Goal: Information Seeking & Learning: Learn about a topic

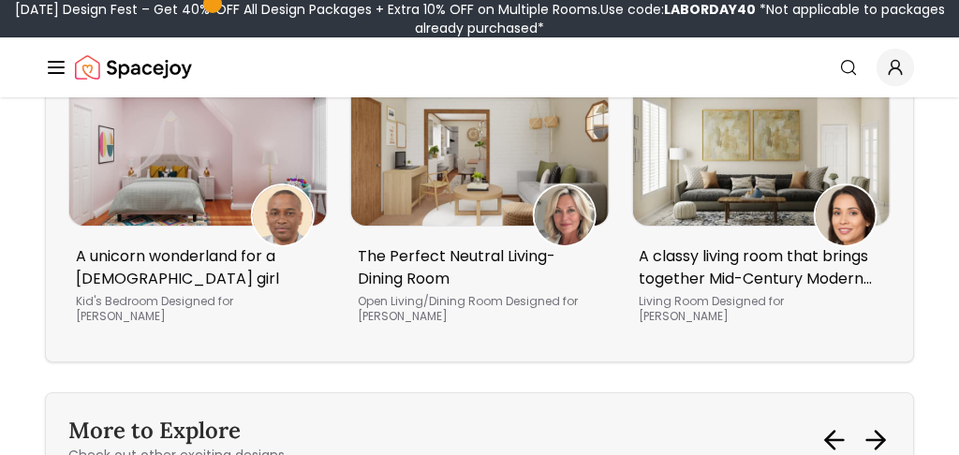
scroll to position [16011, 0]
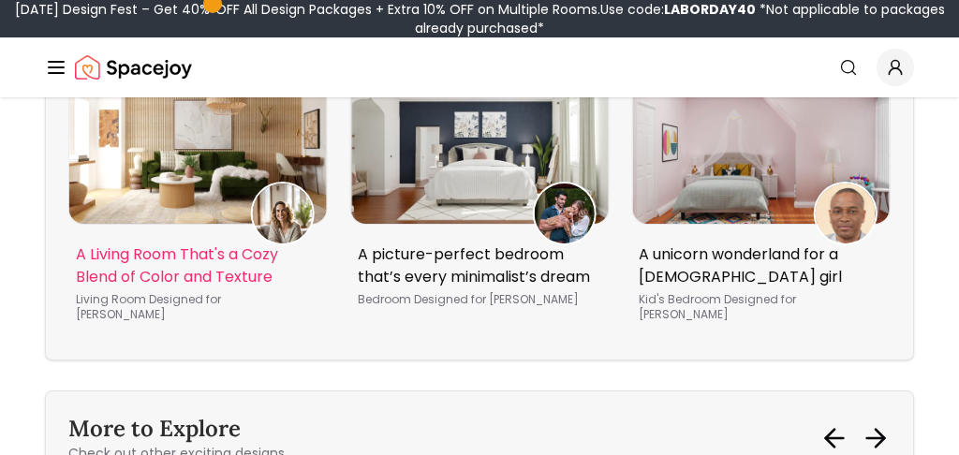
click at [476, 289] on div "The Perfect Neutral Living-Dining Room Open Living/Dining Room Designed for AMB…" at bounding box center [479, 202] width 822 height 269
click at [149, 224] on img "5 / 5" at bounding box center [197, 146] width 257 height 154
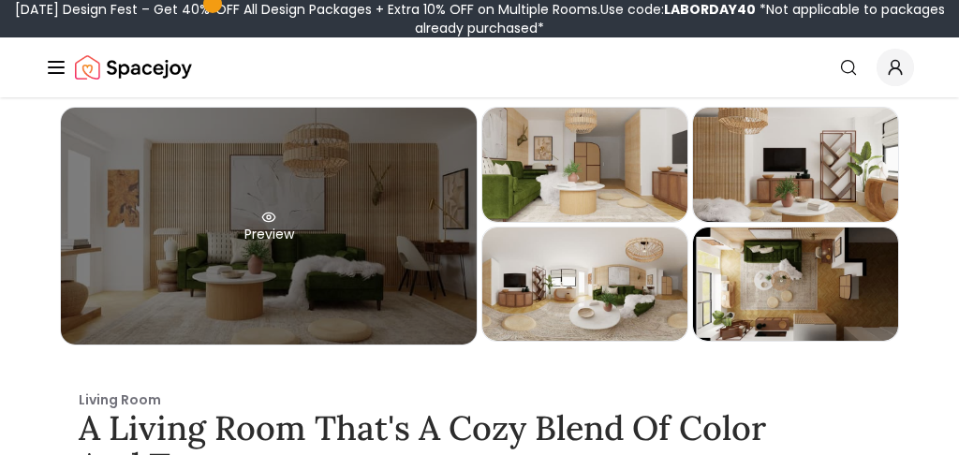
scroll to position [22, 0]
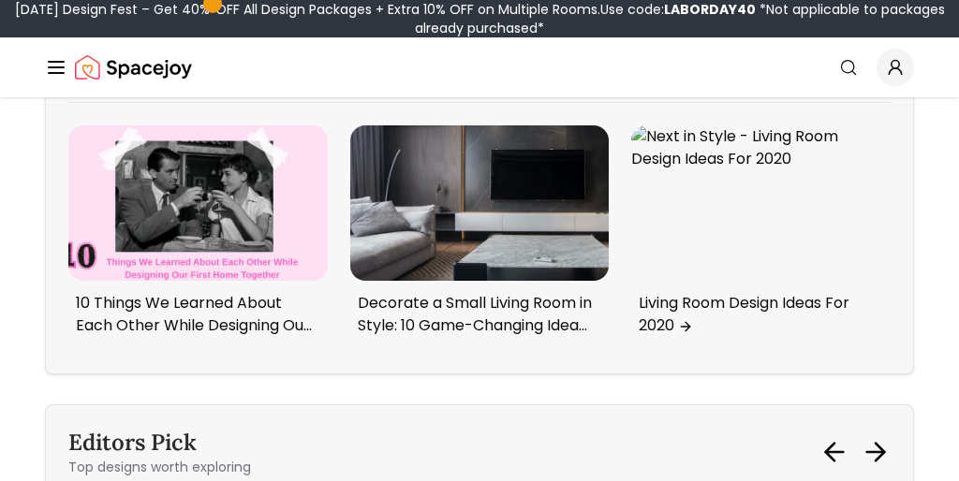
scroll to position [15166, 0]
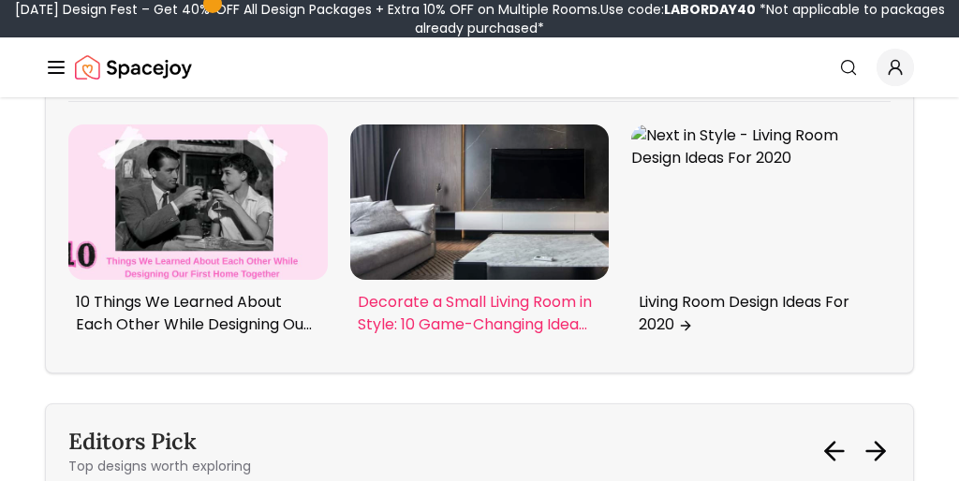
click at [433, 291] on p "Decorate a Small Living Room in Style: 10 Game-Changing Ideas" at bounding box center [476, 313] width 237 height 45
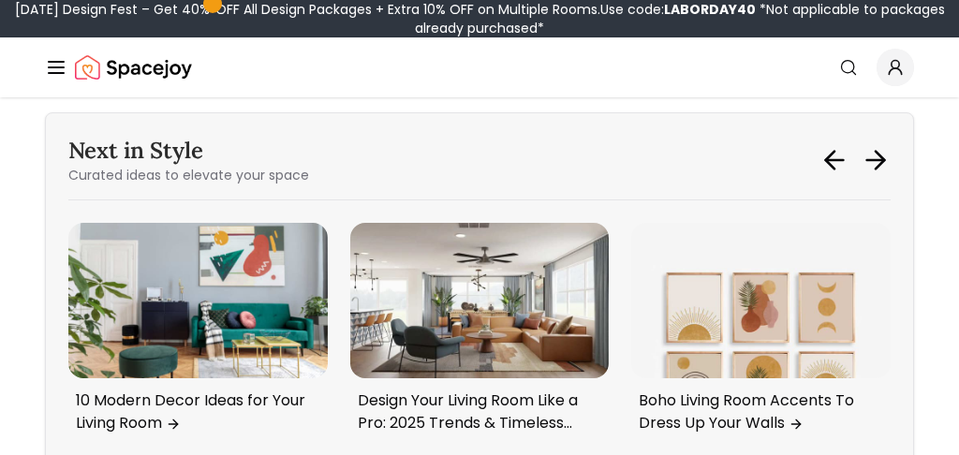
scroll to position [7409, 0]
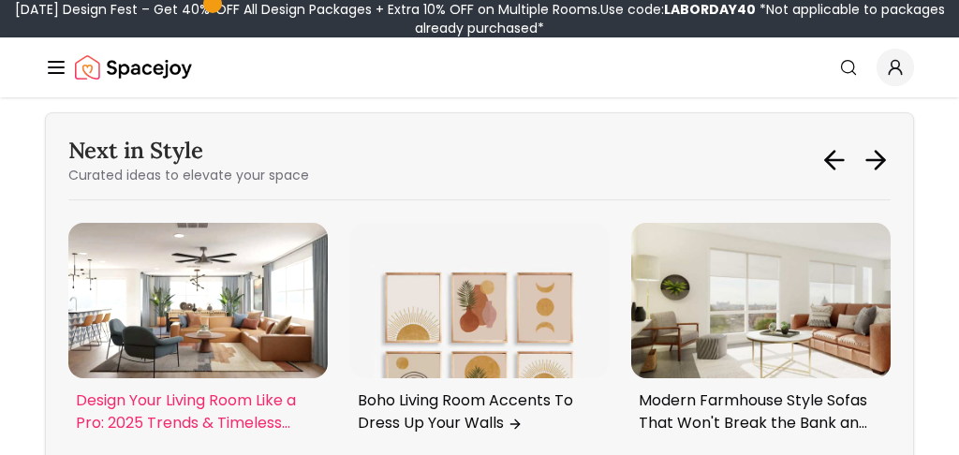
click at [213, 389] on p "Design Your Living Room Like a Pro: 2025 Trends & Timeless Styling Tips" at bounding box center [194, 411] width 237 height 45
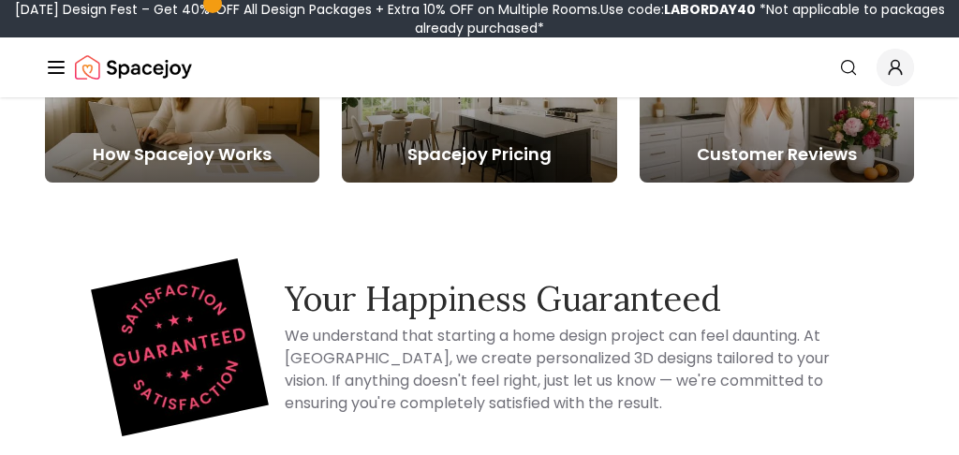
scroll to position [6120, 0]
